Goal: Contribute content

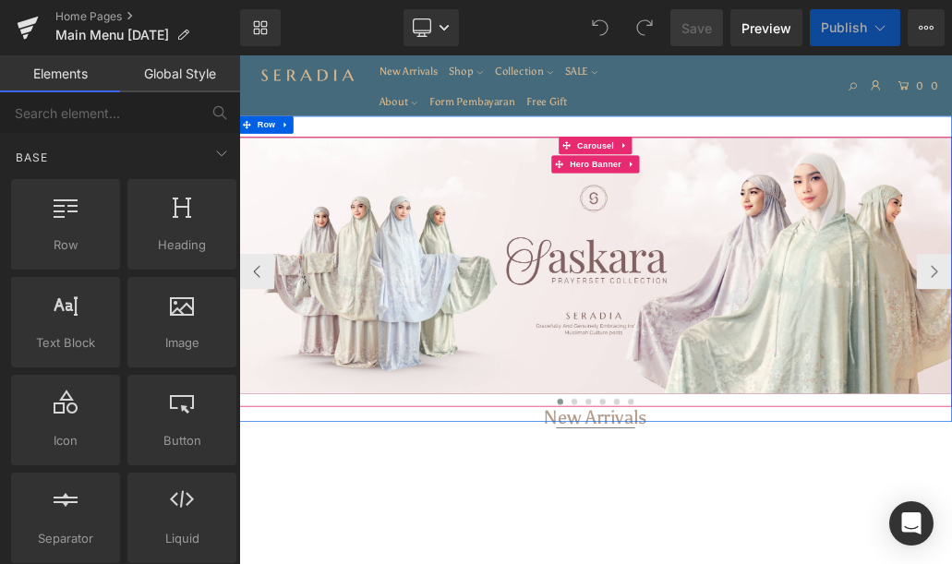
click at [919, 473] on div at bounding box center [797, 386] width 1117 height 402
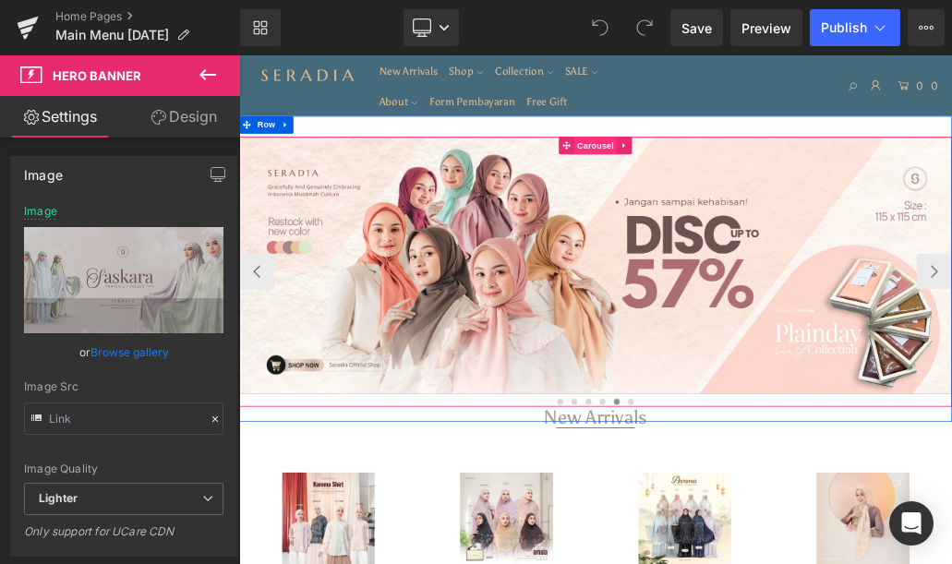
click at [775, 199] on span "Carousel" at bounding box center [797, 197] width 66 height 28
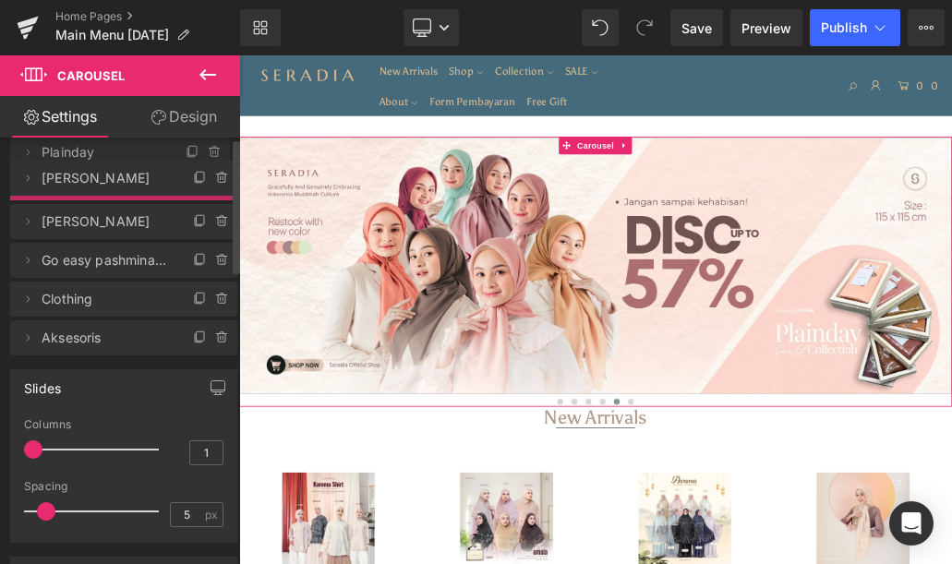
drag, startPoint x: 79, startPoint y: 339, endPoint x: 85, endPoint y: 158, distance: 181.0
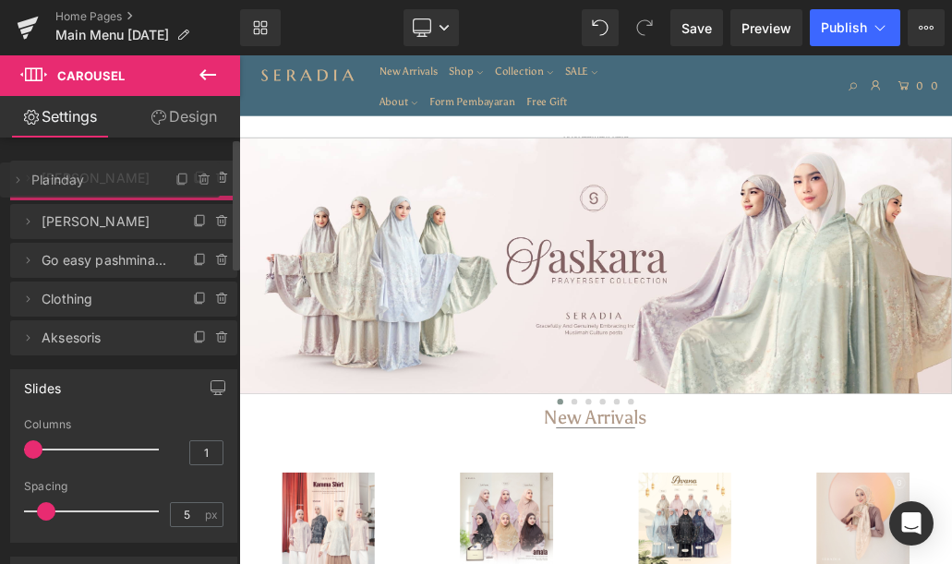
drag, startPoint x: 88, startPoint y: 224, endPoint x: 98, endPoint y: 187, distance: 38.3
drag, startPoint x: 98, startPoint y: 226, endPoint x: 125, endPoint y: 184, distance: 50.2
drag, startPoint x: 116, startPoint y: 220, endPoint x: 130, endPoint y: 179, distance: 42.9
drag, startPoint x: 126, startPoint y: 210, endPoint x: 136, endPoint y: 173, distance: 38.3
drag, startPoint x: 118, startPoint y: 224, endPoint x: 125, endPoint y: 198, distance: 26.6
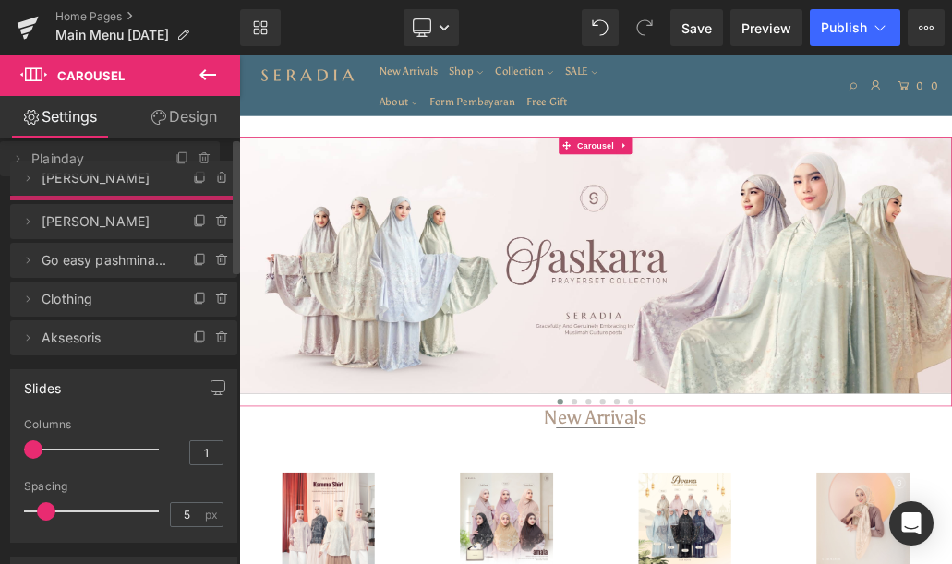
drag, startPoint x: 122, startPoint y: 216, endPoint x: 144, endPoint y: 158, distance: 62.2
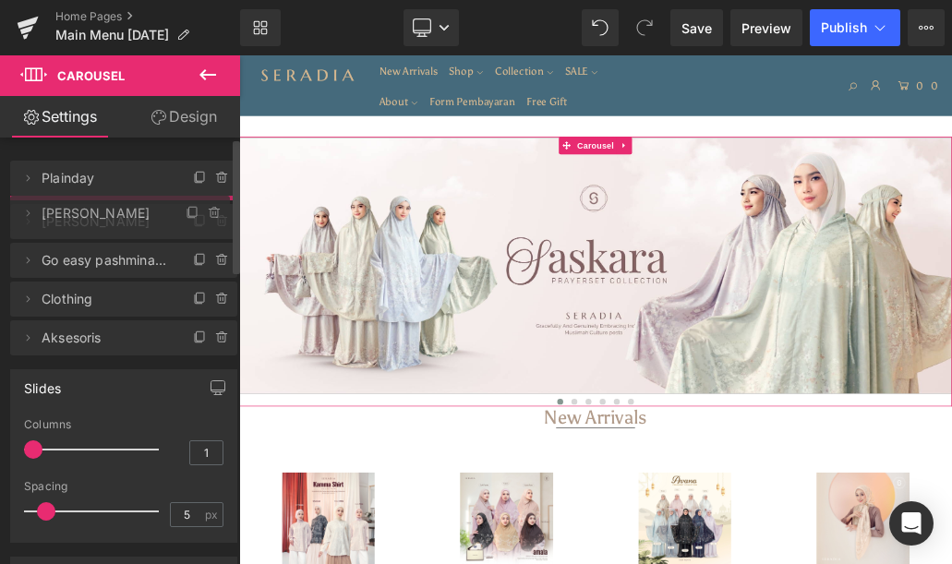
drag, startPoint x: 132, startPoint y: 184, endPoint x: 128, endPoint y: 219, distance: 35.3
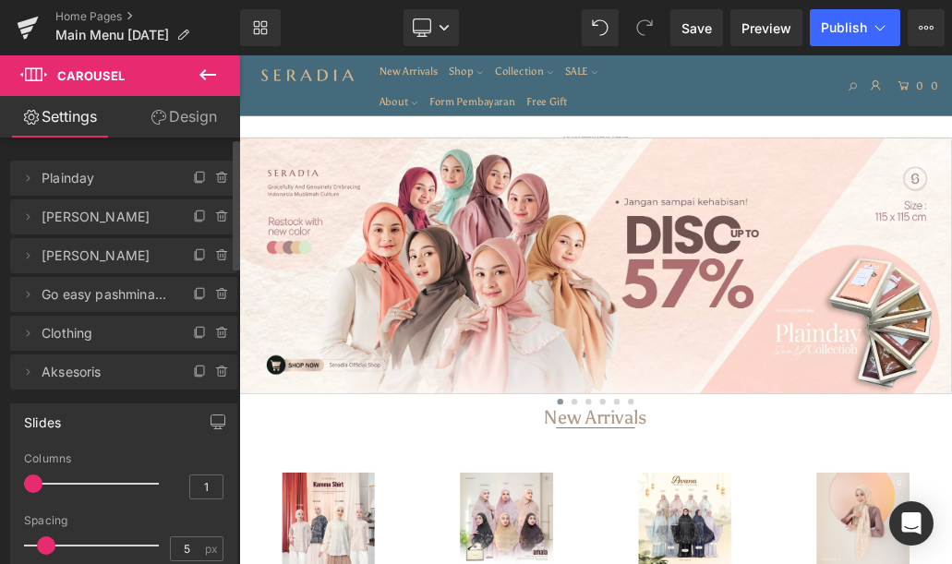
drag, startPoint x: 138, startPoint y: 191, endPoint x: 256, endPoint y: 282, distance: 148.8
click at [138, 191] on span "Plainday" at bounding box center [105, 178] width 127 height 35
click at [641, 365] on div "Separator" at bounding box center [797, 378] width 1117 height 31
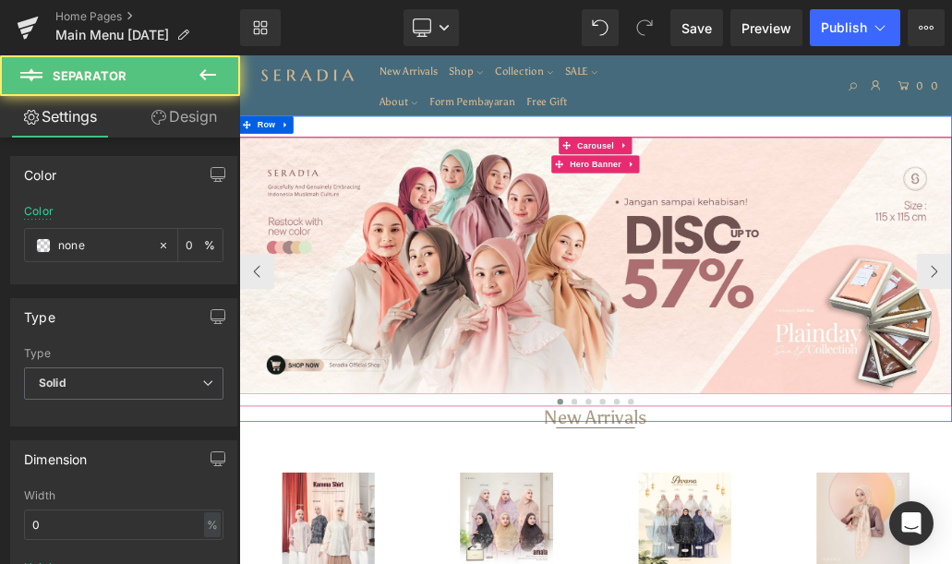
click at [716, 306] on div at bounding box center [797, 386] width 1117 height 402
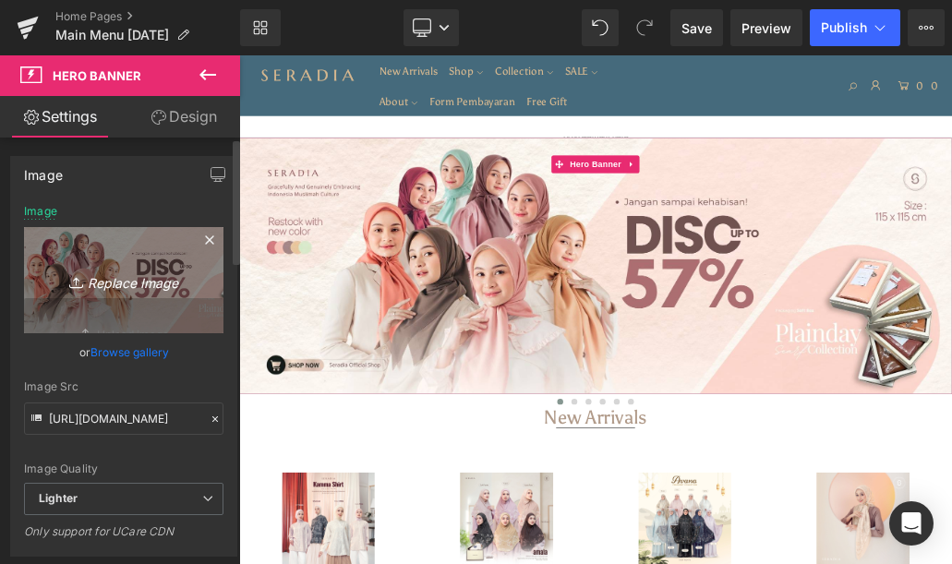
click at [138, 281] on icon "Replace Image" at bounding box center [124, 280] width 148 height 23
type input "C:\fakepath\Website banner.jpg"
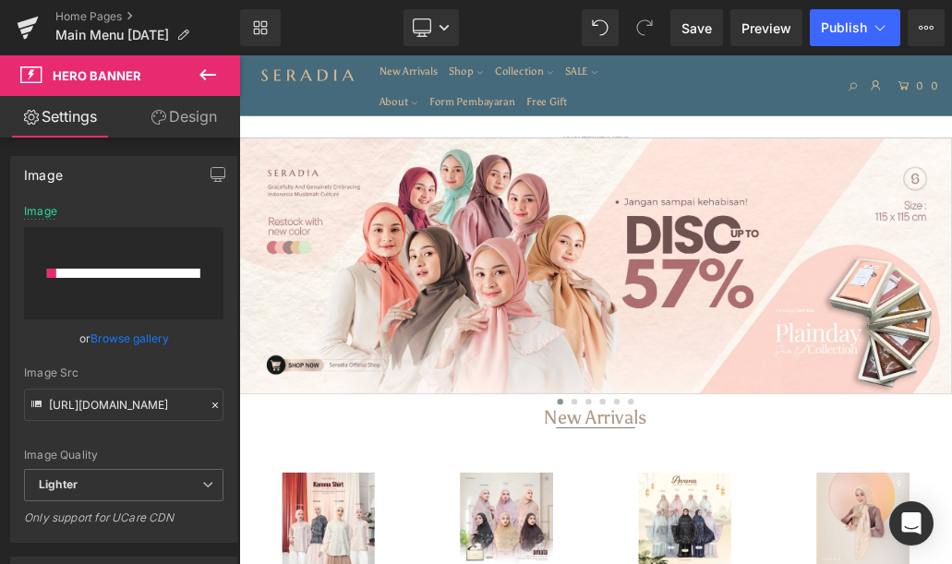
click at [625, 45] on div at bounding box center [622, 27] width 81 height 37
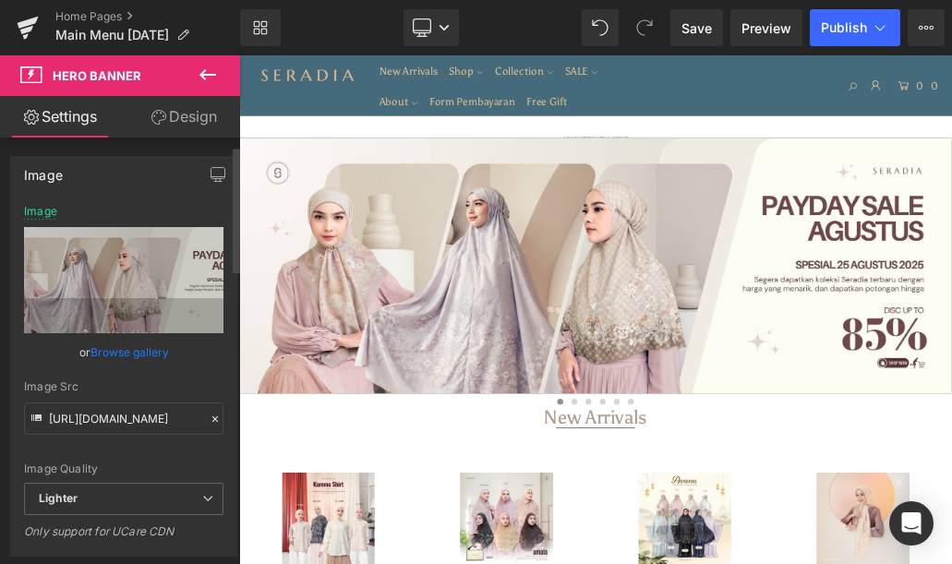
scroll to position [277, 0]
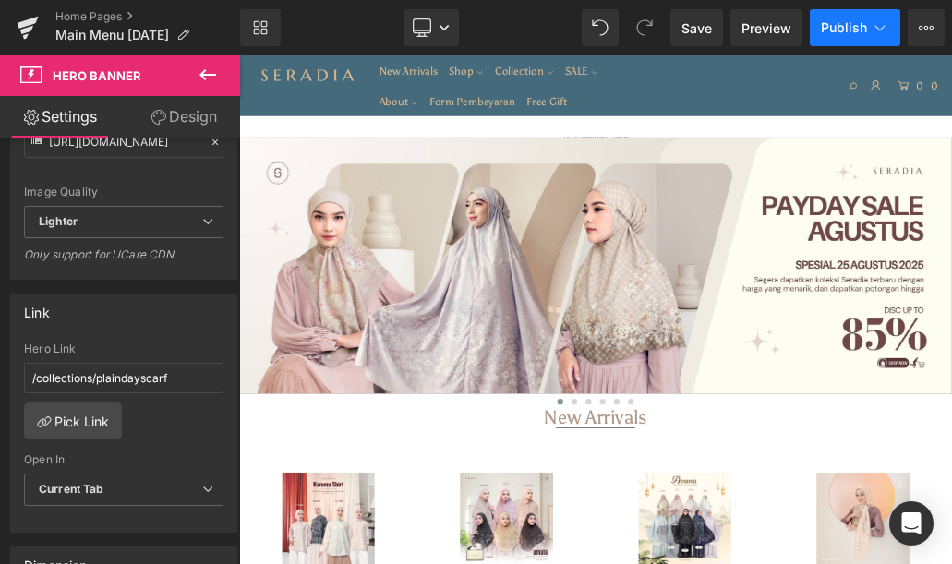
click at [849, 21] on span "Publish" at bounding box center [844, 27] width 46 height 15
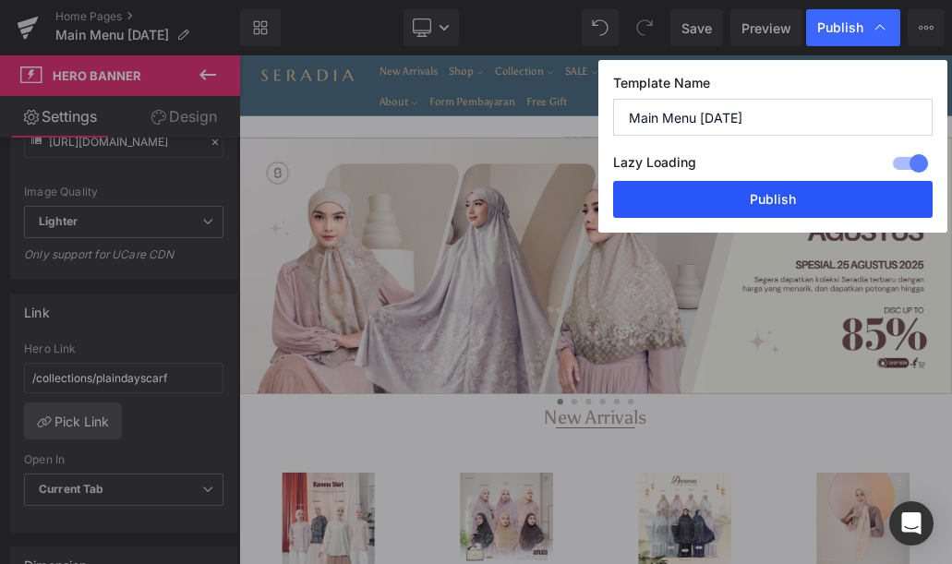
click at [770, 215] on button "Publish" at bounding box center [772, 199] width 319 height 37
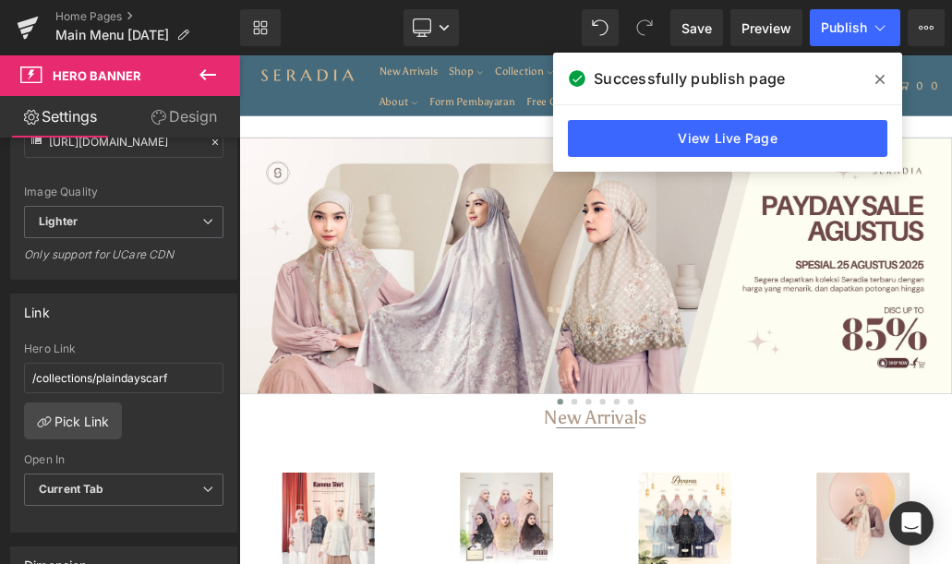
click at [877, 84] on icon at bounding box center [879, 79] width 9 height 15
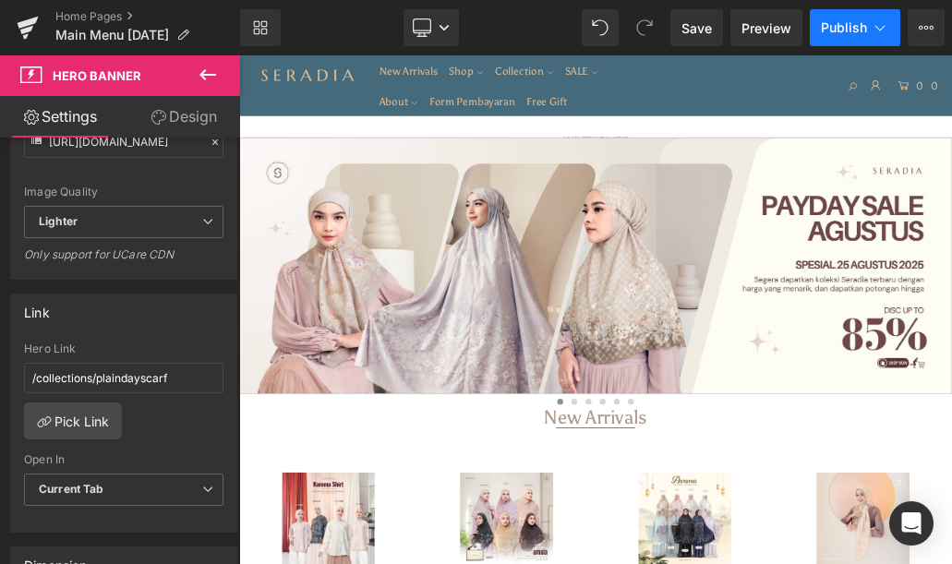
click at [876, 25] on icon at bounding box center [880, 27] width 18 height 18
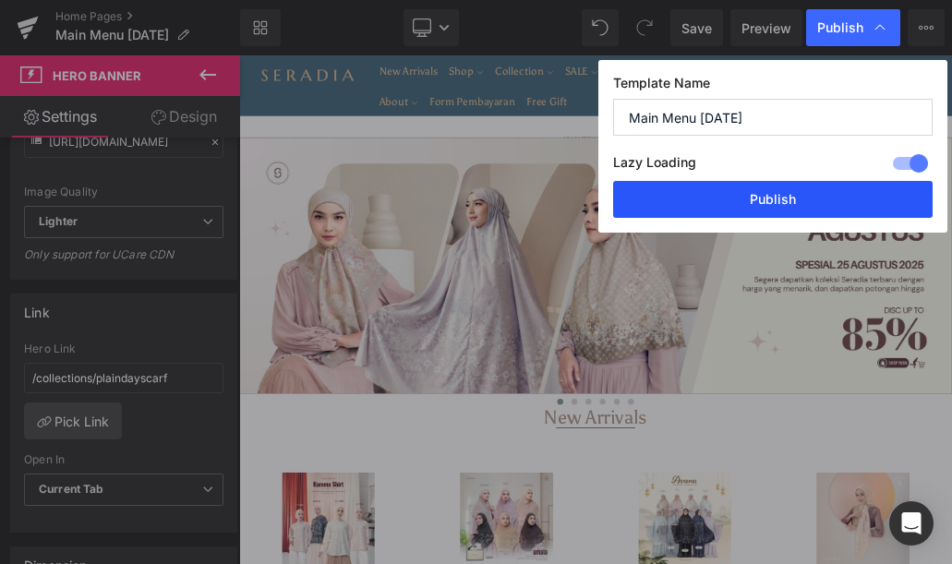
click at [823, 187] on button "Publish" at bounding box center [772, 199] width 319 height 37
